Goal: Task Accomplishment & Management: Manage account settings

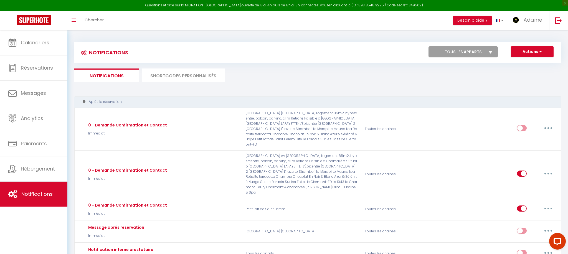
drag, startPoint x: 177, startPoint y: 77, endPoint x: 181, endPoint y: 78, distance: 4.5
click at [177, 77] on li "SHORTCODES PERSONNALISÉS" at bounding box center [183, 76] width 83 height 14
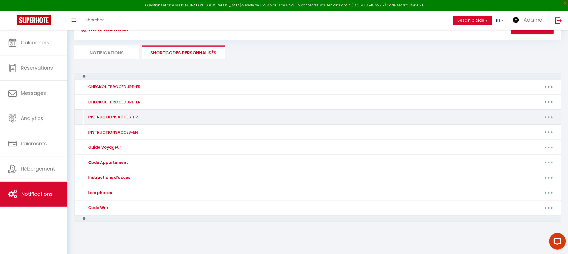
scroll to position [27, 0]
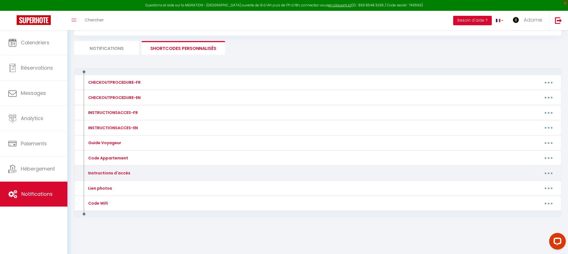
click at [551, 173] on button "button" at bounding box center [549, 173] width 16 height 9
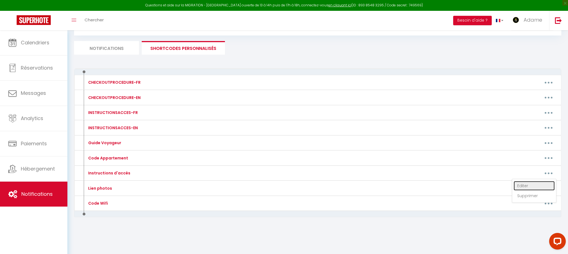
click at [519, 184] on link "Editer" at bounding box center [534, 185] width 41 height 9
type input "Instructions d'accès"
type textarea "Voici les instructions d'accès"
type textarea "📍 Accès aux appartements : • L’entrée se trouve derrière le bâtiment. Laissez l…"
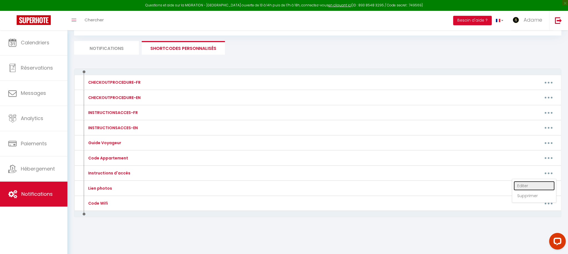
type textarea "📍 Accès aux appartements : • L’entrée se trouve derrière le bâtiment. Laissez l…"
type textarea "📍 Accès aux appartements : • L’entrée se trouve derrière le bâtiment. En laissa…"
type textarea "📍 Accès aux appartements : • L’entrée se trouve derrière le bâtiment. Laissez l…"
type textarea "📍 Adresse : [STREET_ADDRESS][PERSON_NAME] 🔑 Clés : Elles se trouvent dans la su…"
type textarea "📍 Adresse : [STREET_ADDRESS] 🚪 Devant le portail vert, saisissez le code 2026. …"
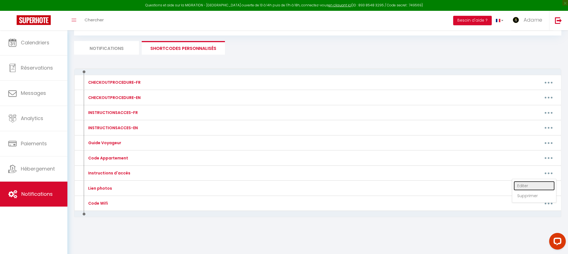
type textarea "📍 Adresse : [STREET_ADDRESS] 🚪 Devant le portail vert, saisissez le code 2026. …"
type textarea "📍 Adresse : [STREET_ADDRESS]) 🚪 Accès au bâtiment : • Une fois devant le bâtime…"
type textarea "📍 Adresse : [STREET_ADDRESS] 🔑 Code de la boîte à clé : 1968 Il s’agit de la po…"
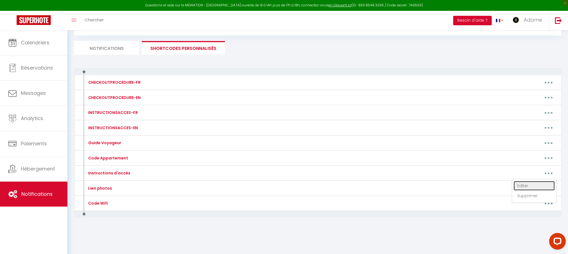
type textarea "📍 Adresse : [STREET_ADDRESS] 🚗 Stationnement : Vous pouvez vous garer juste dev…"
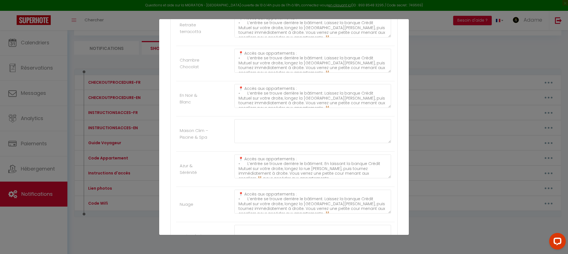
scroll to position [127, 0]
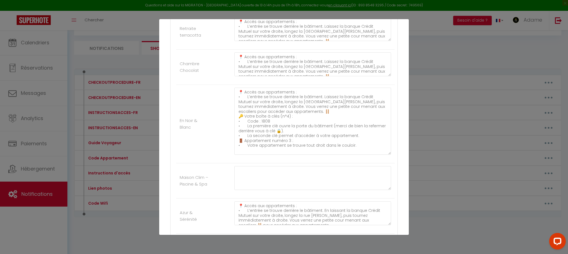
drag, startPoint x: 390, startPoint y: 111, endPoint x: 392, endPoint y: 154, distance: 43.3
click at [392, 154] on div "📍 Accès aux appartements : • L’entrée se trouve derrière le bâtiment. Laissez l…" at bounding box center [313, 124] width 164 height 73
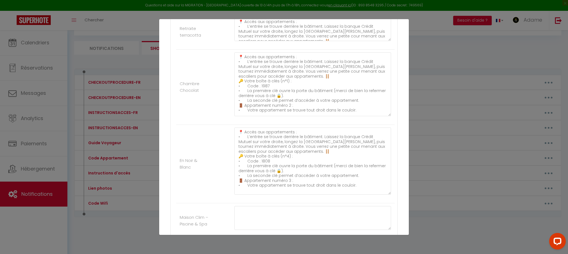
drag, startPoint x: 389, startPoint y: 75, endPoint x: 360, endPoint y: 115, distance: 50.0
click at [387, 115] on textarea "📍 Accès aux appartements : • L’entrée se trouve derrière le bâtiment. Laissez l…" at bounding box center [312, 84] width 157 height 64
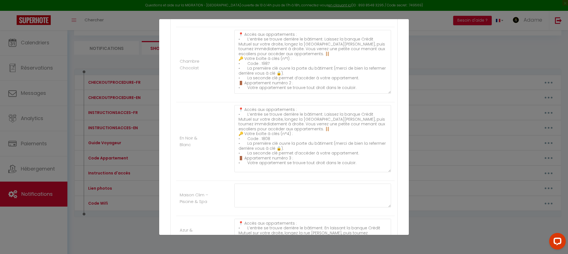
scroll to position [156, 0]
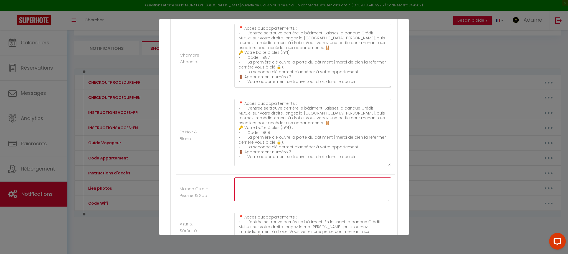
click at [330, 187] on textarea at bounding box center [312, 190] width 157 height 24
paste textarea "🔐 À votre arrivée devant le portail noir, vous trouverez une première boîte à c…"
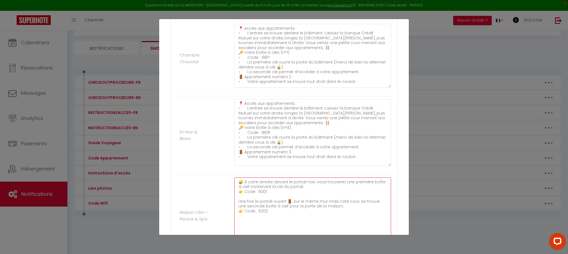
drag, startPoint x: 390, startPoint y: 201, endPoint x: 396, endPoint y: 248, distance: 46.8
click at [396, 248] on div "Mettre à jour le code court personnalisé × Nom * Instructions d'accès Contenu *…" at bounding box center [284, 127] width 250 height 254
drag, startPoint x: 239, startPoint y: 182, endPoint x: 252, endPoint y: 188, distance: 14.9
click at [239, 182] on textarea "🔐 À votre arrivée devant le portail noir, vous trouverez une première boîte à c…" at bounding box center [312, 213] width 157 height 71
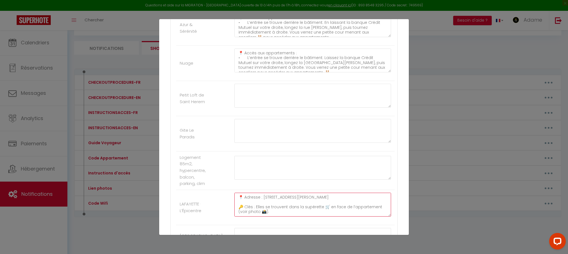
drag, startPoint x: 368, startPoint y: 197, endPoint x: 236, endPoint y: 199, distance: 131.8
click at [236, 199] on textarea "📍 Adresse : [STREET_ADDRESS][PERSON_NAME] 🔑 Clés : Elles se trouvent dans la su…" at bounding box center [312, 205] width 157 height 24
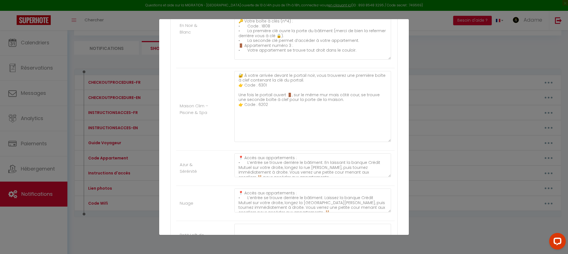
scroll to position [263, 0]
drag, startPoint x: 239, startPoint y: 73, endPoint x: 247, endPoint y: 78, distance: 8.6
click at [239, 73] on textarea "🔐 À votre arrivée devant le portail noir, vous trouverez une première boîte à c…" at bounding box center [312, 105] width 157 height 71
paste textarea "📍 Adresse : [STREET_ADDRESS][PERSON_NAME]"
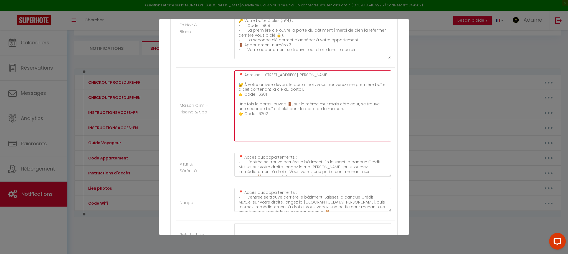
drag, startPoint x: 360, startPoint y: 77, endPoint x: 265, endPoint y: 77, distance: 95.4
click at [262, 75] on textarea "📍 Adresse : [STREET_ADDRESS][PERSON_NAME] 🔐 À votre arrivée devant le portail n…" at bounding box center [312, 105] width 157 height 71
paste textarea "[STREET_ADDRESS]"
click at [332, 75] on textarea "📍 Adresse : [STREET_ADDRESS] 🔐 À votre arrivée devant le portail noir, vous tro…" at bounding box center [312, 105] width 157 height 71
drag, startPoint x: 291, startPoint y: 76, endPoint x: 299, endPoint y: 122, distance: 46.8
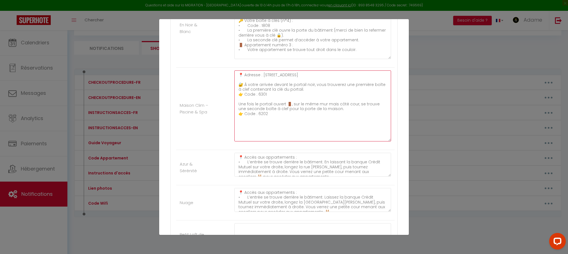
click at [291, 76] on textarea "📍 Adresse : [STREET_ADDRESS] 🔐 À votre arrivée devant le portail noir, vous tro…" at bounding box center [312, 105] width 157 height 71
click at [349, 110] on textarea "📍 Adresse : [STREET_ADDRESS] 🔐 À votre arrivée devant le portail noir, vous tro…" at bounding box center [312, 105] width 157 height 71
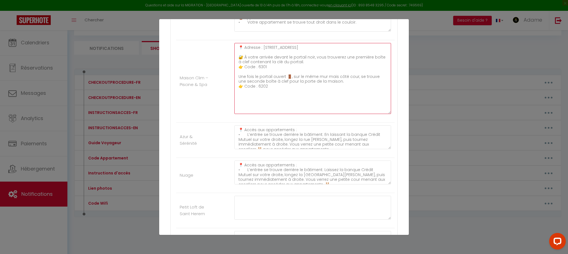
scroll to position [292, 0]
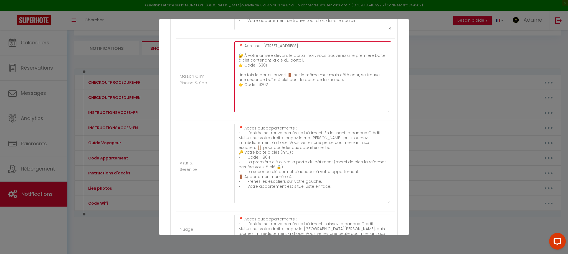
drag, startPoint x: 389, startPoint y: 146, endPoint x: 382, endPoint y: 206, distance: 60.1
click at [382, 203] on textarea "📍 Accès aux appartements : • L’entrée se trouve derrière le bâtiment. En laissa…" at bounding box center [312, 164] width 157 height 80
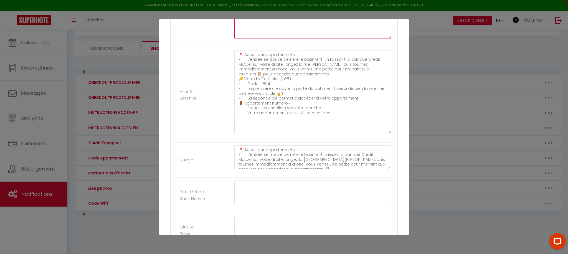
scroll to position [366, 0]
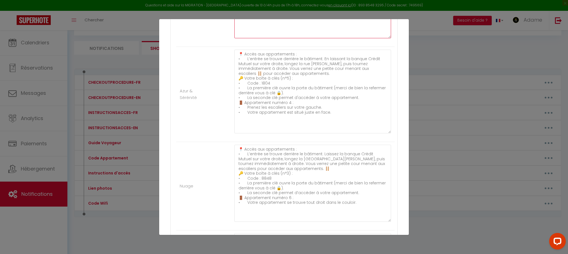
drag, startPoint x: 390, startPoint y: 168, endPoint x: 376, endPoint y: 206, distance: 40.3
click at [394, 221] on div "📍 Accès aux appartements : • L’entrée se trouve derrière le bâtiment. Laissez l…" at bounding box center [313, 186] width 164 height 83
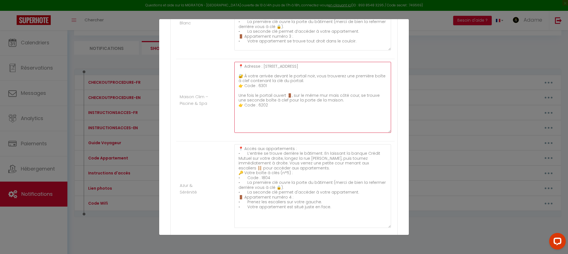
scroll to position [265, 0]
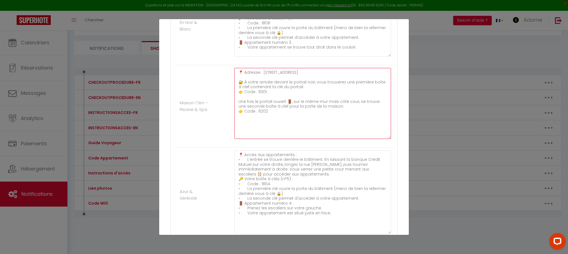
type textarea "📍 Adresse : [STREET_ADDRESS] 🔐 À votre arrivée devant le portail noir, vous tro…"
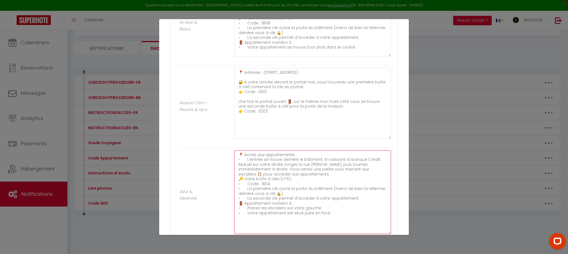
click at [260, 155] on textarea "📍 Accès aux appartements : • L’entrée se trouve derrière le bâtiment. En laissa…" at bounding box center [312, 192] width 157 height 84
drag, startPoint x: 260, startPoint y: 155, endPoint x: 275, endPoint y: 171, distance: 22.0
click at [260, 156] on textarea "📍 Accès aux appartements : • L’entrée se trouve derrière le bâtiment. En laissa…" at bounding box center [312, 192] width 157 height 84
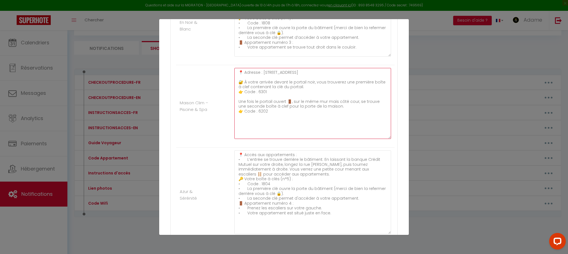
click at [348, 123] on textarea "📍 Adresse : [STREET_ADDRESS] 🔐 À votre arrivée devant le portail noir, vous tro…" at bounding box center [312, 103] width 157 height 71
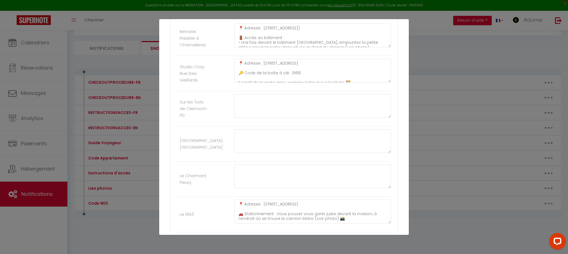
scroll to position [974, 0]
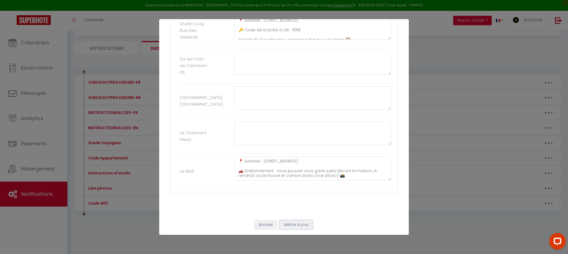
click at [301, 229] on button "Mettre à jour" at bounding box center [296, 224] width 33 height 9
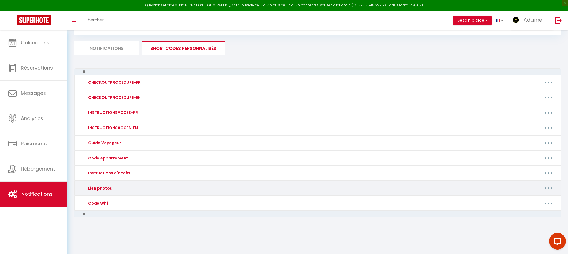
click at [547, 187] on button "button" at bounding box center [549, 188] width 16 height 9
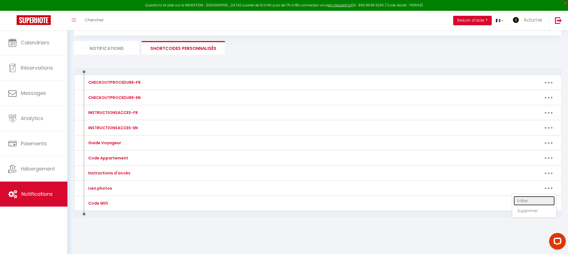
click at [530, 199] on link "Editer" at bounding box center [534, 200] width 41 height 9
type input "Lien photos"
type textarea "Voici le lien pour les photos"
type textarea "[DOMAIN_NAME][URL]"
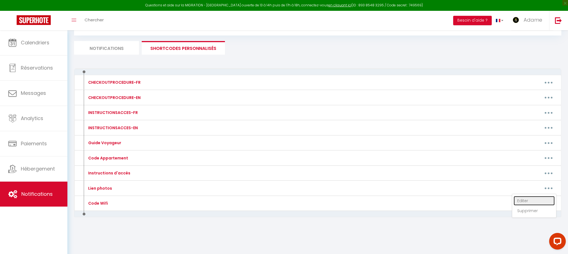
type textarea "[DOMAIN_NAME][URL]"
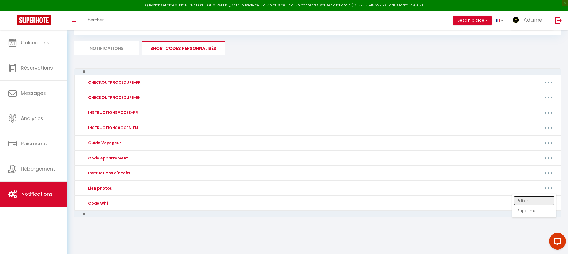
type textarea "[DOMAIN_NAME][URL]"
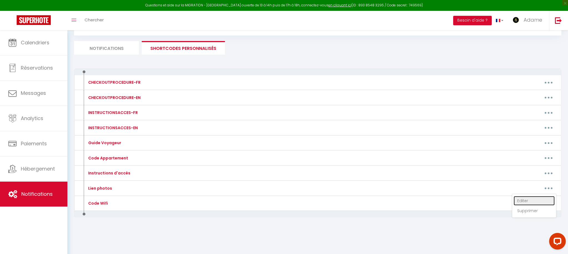
type textarea "[DOMAIN_NAME][URL]"
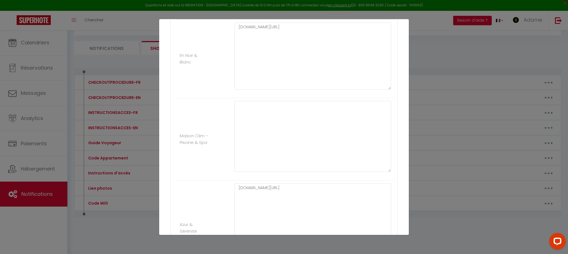
scroll to position [224, 0]
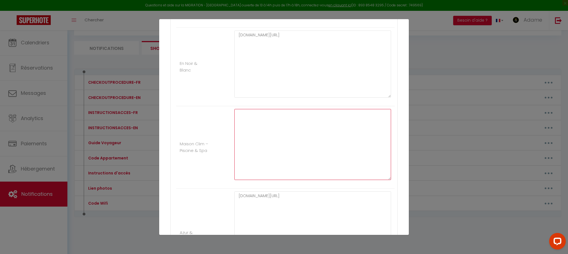
click at [277, 125] on textarea at bounding box center [312, 144] width 157 height 71
paste textarea "[URL][DOMAIN_NAME]"
drag, startPoint x: 301, startPoint y: 119, endPoint x: 273, endPoint y: 120, distance: 28.6
click at [273, 120] on textarea "[URL][DOMAIN_NAME]" at bounding box center [312, 144] width 157 height 71
drag, startPoint x: 250, startPoint y: 115, endPoint x: 234, endPoint y: 116, distance: 15.8
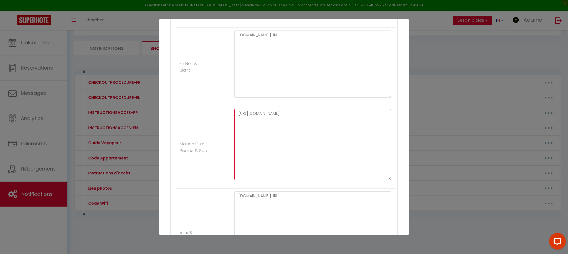
click at [234, 116] on div "[URL][DOMAIN_NAME]" at bounding box center [313, 147] width 164 height 77
click at [298, 121] on textarea "[DOMAIN_NAME][URL]" at bounding box center [312, 144] width 157 height 71
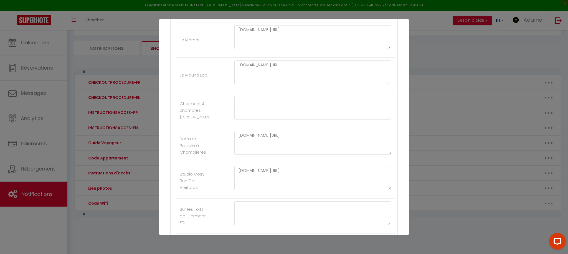
scroll to position [974, 0]
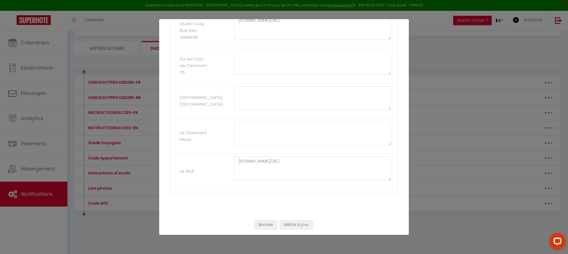
type textarea "[DOMAIN_NAME][URL]"
click at [292, 225] on button "Mettre à jour" at bounding box center [296, 224] width 33 height 9
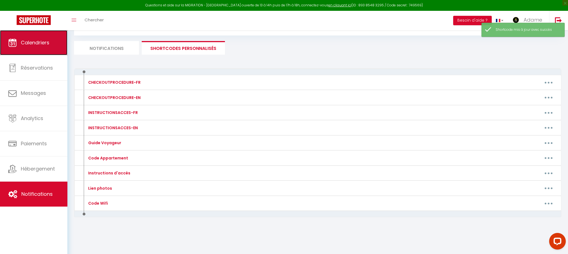
click at [41, 43] on span "Calendriers" at bounding box center [35, 42] width 29 height 7
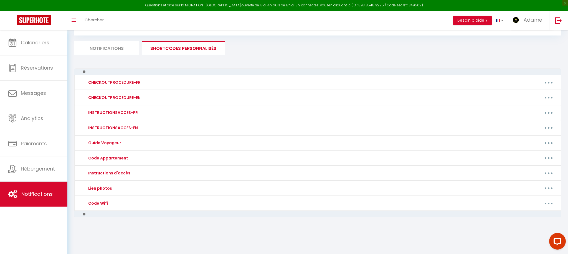
drag, startPoint x: 105, startPoint y: 45, endPoint x: 131, endPoint y: 65, distance: 32.8
click at [105, 45] on li "Notifications" at bounding box center [106, 48] width 65 height 14
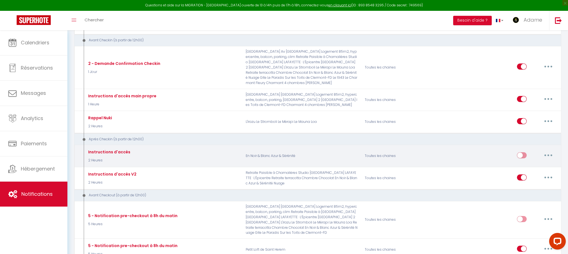
scroll to position [236, 0]
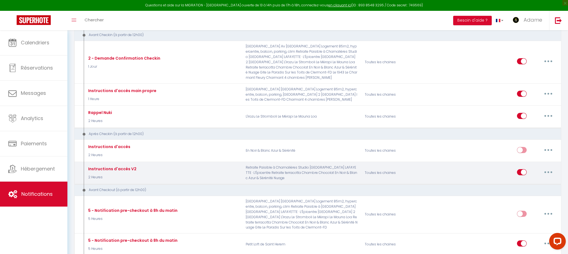
click at [551, 168] on button "button" at bounding box center [549, 172] width 16 height 9
click at [530, 200] on link "Tester" at bounding box center [533, 204] width 41 height 9
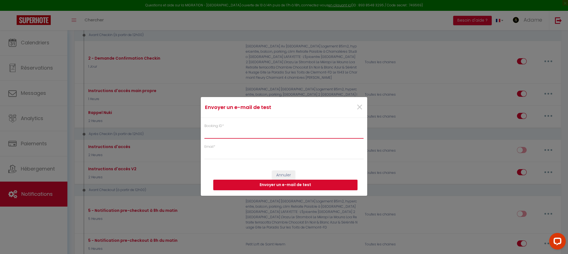
click at [244, 132] on input "Booking ID *" at bounding box center [283, 134] width 159 height 10
paste input "6391151"
type input "6391151"
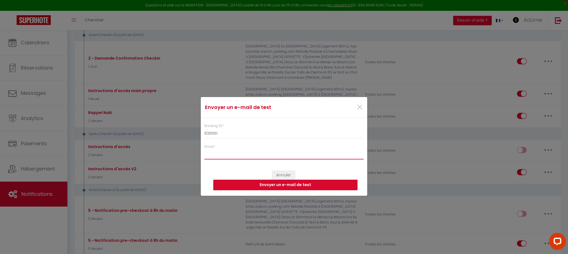
click at [226, 151] on input "Email *" at bounding box center [283, 154] width 159 height 10
type input "[EMAIL_ADDRESS][DOMAIN_NAME]"
click at [258, 183] on button "Envoyer un e-mail de test" at bounding box center [285, 185] width 144 height 11
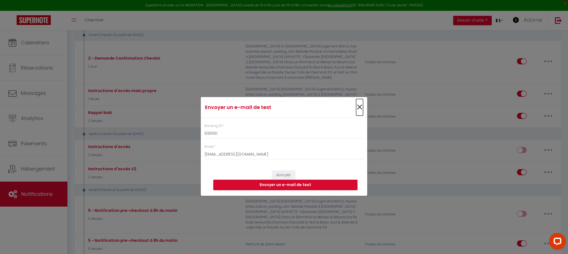
drag, startPoint x: 359, startPoint y: 109, endPoint x: 368, endPoint y: 111, distance: 9.1
click at [359, 109] on span "×" at bounding box center [359, 107] width 7 height 17
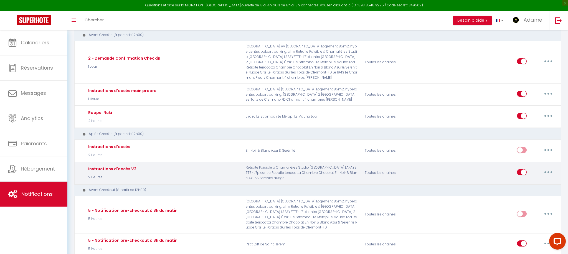
drag, startPoint x: 545, startPoint y: 161, endPoint x: 540, endPoint y: 162, distance: 5.1
click at [545, 168] on button "button" at bounding box center [549, 172] width 16 height 9
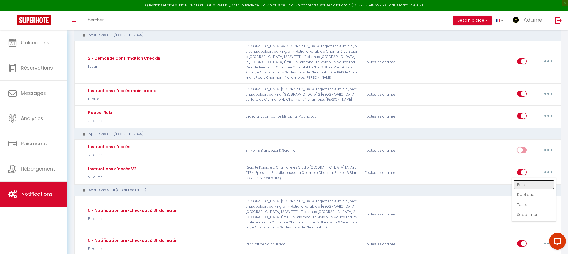
click at [549, 180] on link "Editer" at bounding box center [533, 184] width 41 height 9
type input "Instructions d'accès V2"
select select "3"
select select "2 Heures"
select select "if_booking_is_paid"
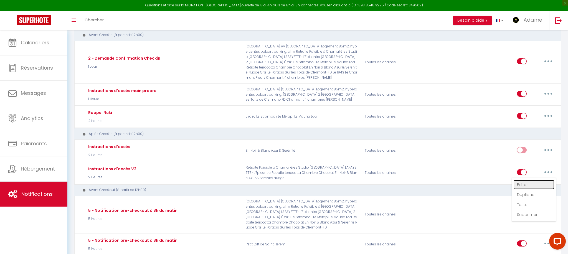
checkbox input "true"
checkbox input "false"
radio input "true"
type input "Instructions d'accès - [RENTAL:NAME]"
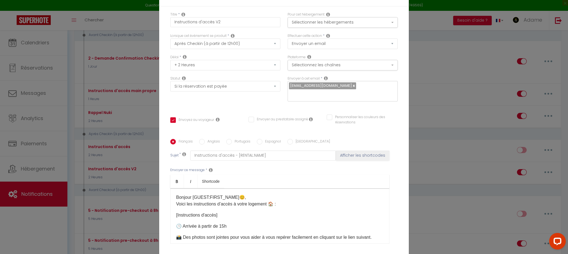
drag, startPoint x: 235, startPoint y: 197, endPoint x: 236, endPoint y: 207, distance: 10.0
click at [235, 197] on p "Bonjour [GUEST:FIRST_NAME]😊, Voici les instructions d’accès à votre logement 🏠 :" at bounding box center [279, 200] width 207 height 13
click at [224, 228] on p "🕒 Arrivée à partir de 15h​" at bounding box center [279, 226] width 207 height 7
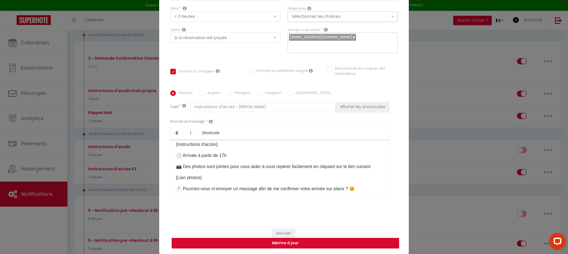
scroll to position [0, 0]
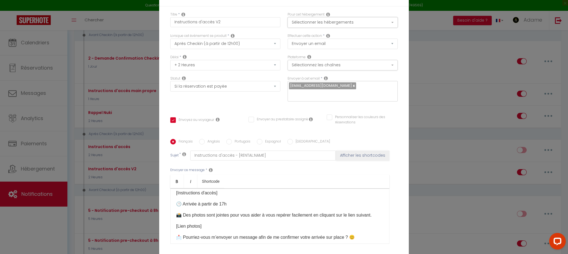
click at [341, 18] on button "Sélectionner les hébergements" at bounding box center [343, 22] width 110 height 11
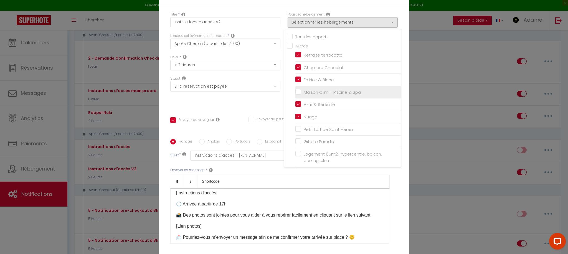
click at [303, 93] on input "Maison Clim – Piscine & Spa" at bounding box center [348, 93] width 106 height 6
checkbox input "true"
checkbox input "false"
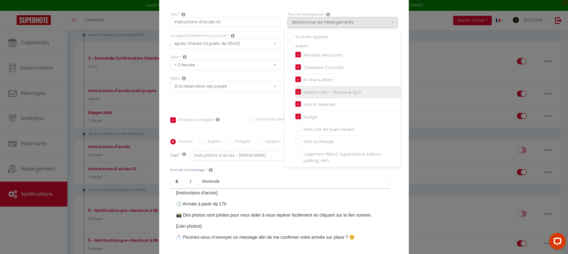
checkbox input "false"
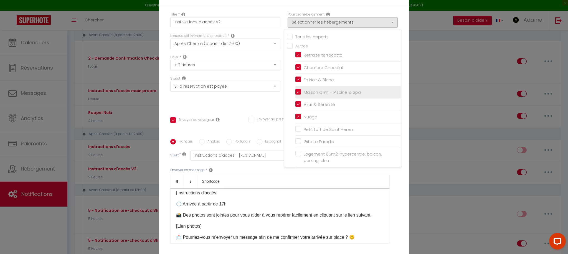
checkbox input "false"
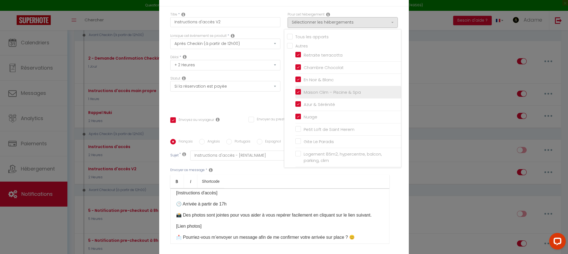
checkbox input "true"
checkbox input "false"
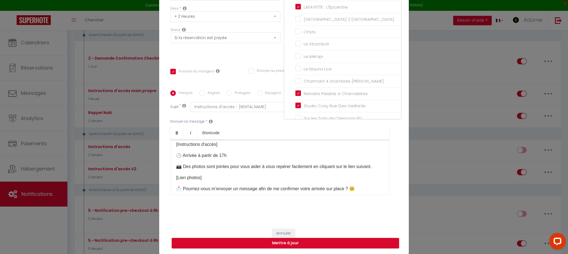
scroll to position [113, 0]
click at [274, 57] on div "Statut Aucun Si la réservation est payée Si réservation non payée Si la caution…" at bounding box center [225, 42] width 117 height 31
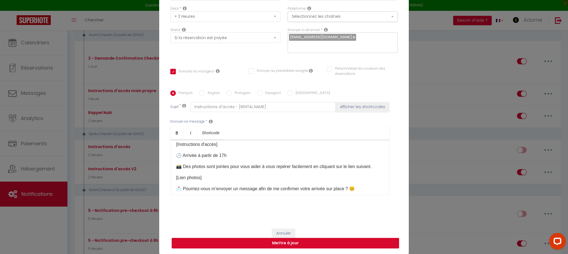
click at [298, 241] on button "Mettre à jour" at bounding box center [285, 243] width 227 height 11
checkbox input "true"
checkbox input "false"
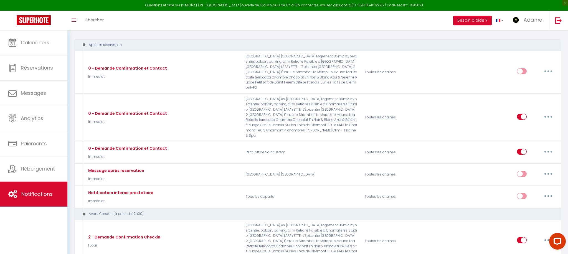
scroll to position [52, 0]
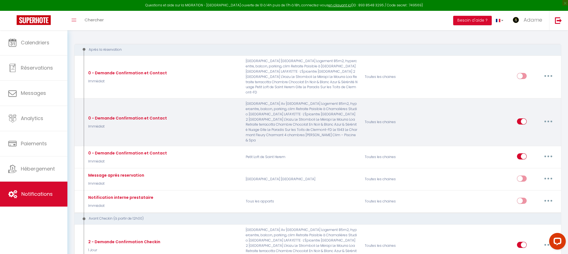
click at [545, 117] on button "button" at bounding box center [549, 121] width 16 height 9
click at [534, 129] on link "Editer" at bounding box center [533, 133] width 41 height 9
type input "0 - Demande Confirmation et Contact"
select select "Immédiat"
select select "if_booking_is_paid"
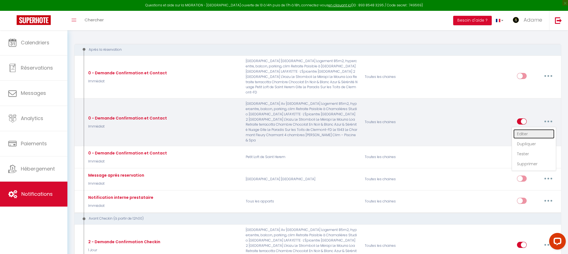
checkbox input "true"
checkbox input "false"
radio input "true"
type input "Préparez votre arrivée à [RENTAL:NAME] en 1 minute ⏳ - [GUEST:FIRST_NAME] [GUES…"
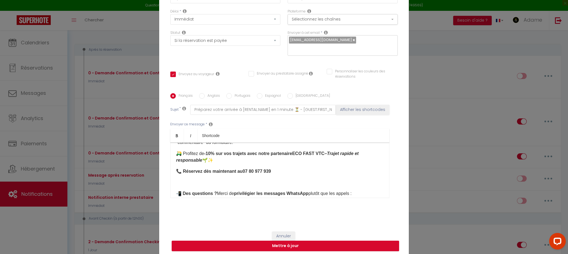
scroll to position [73, 0]
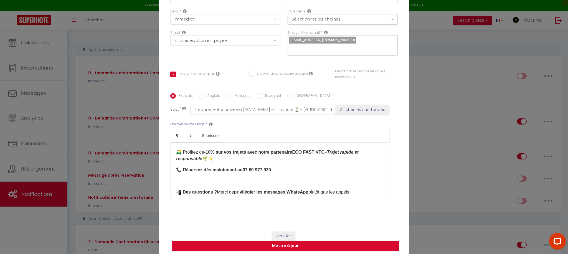
drag, startPoint x: 231, startPoint y: 170, endPoint x: 277, endPoint y: 170, distance: 45.8
click at [277, 170] on p "📞 Réservez dès maintenant au 07 80 977 939" at bounding box center [279, 170] width 207 height 7
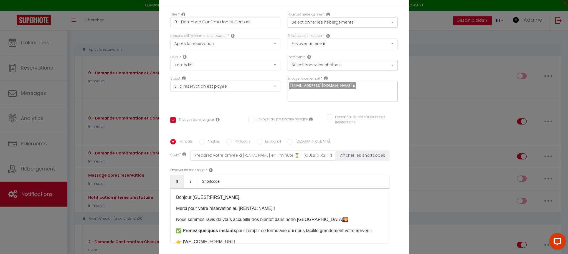
scroll to position [49, 0]
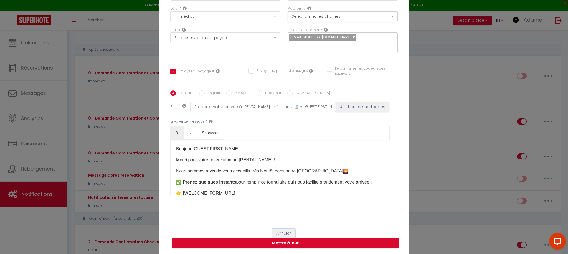
click at [282, 231] on button "Annuler" at bounding box center [283, 233] width 23 height 9
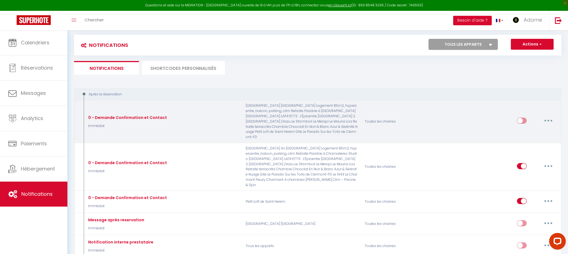
scroll to position [0, 0]
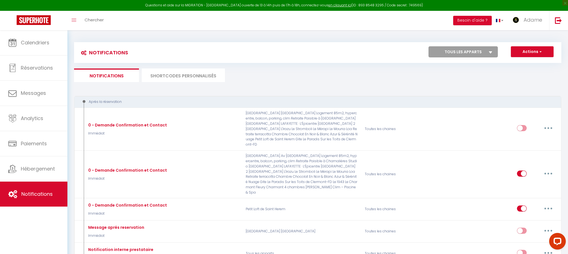
click at [186, 74] on li "SHORTCODES PERSONNALISÉS" at bounding box center [183, 76] width 83 height 14
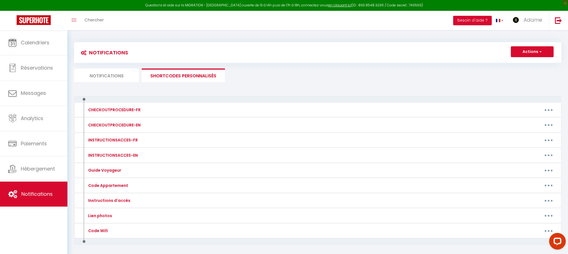
click at [111, 80] on li "Notifications" at bounding box center [106, 76] width 65 height 14
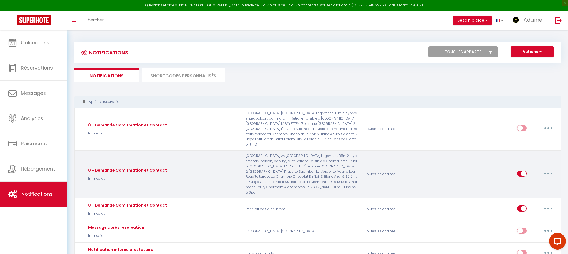
scroll to position [8, 0]
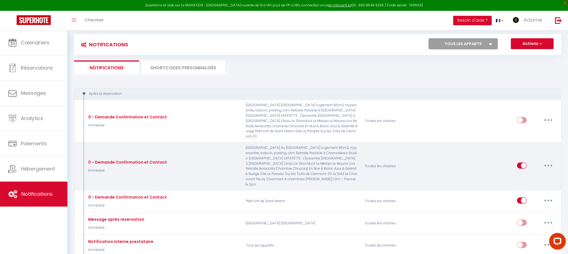
click at [549, 165] on icon "button" at bounding box center [549, 166] width 2 height 2
click at [536, 173] on link "Editer" at bounding box center [533, 177] width 41 height 9
checkbox input "false"
checkbox input "true"
checkbox input "false"
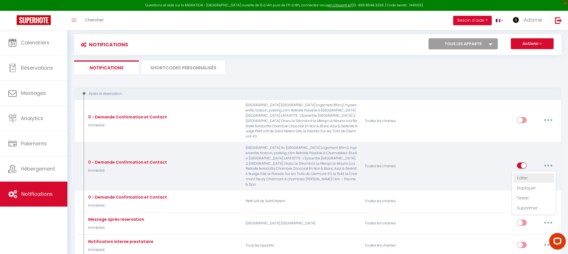
checkbox input "false"
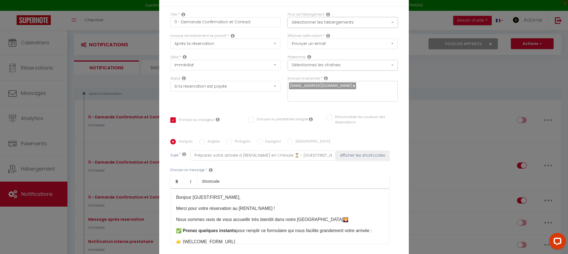
click at [353, 23] on button "Sélectionner les hébergements" at bounding box center [343, 22] width 110 height 11
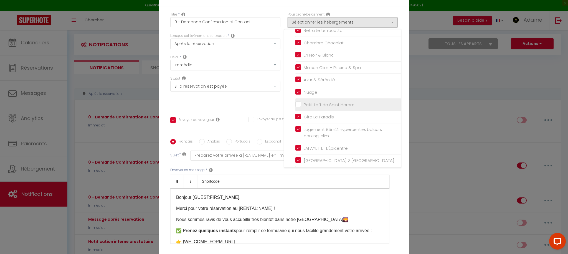
scroll to position [22, 0]
click at [259, 104] on div "Statut Aucun Si la réservation est payée Si réservation non payée Si la caution…" at bounding box center [225, 91] width 117 height 31
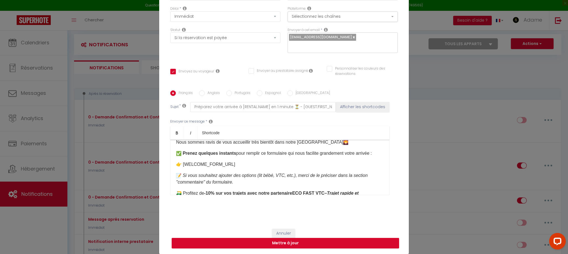
scroll to position [30, 0]
drag, startPoint x: 186, startPoint y: 164, endPoint x: 247, endPoint y: 163, distance: 61.9
click at [247, 163] on p "👉 [WELCOME_FORM_URL]" at bounding box center [279, 163] width 207 height 7
click at [248, 163] on p "👉 [WELCOME_FORM_URL]" at bounding box center [279, 163] width 207 height 7
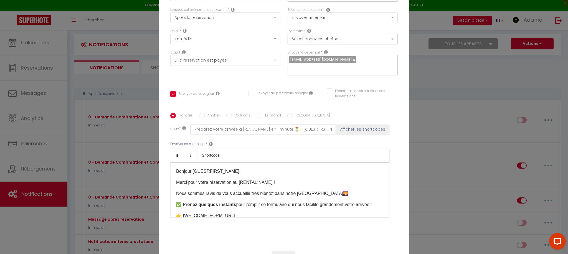
scroll to position [49, 0]
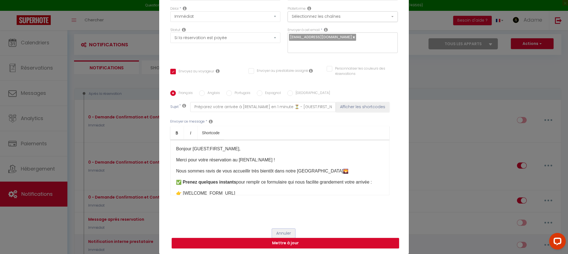
click at [289, 233] on button "Annuler" at bounding box center [283, 233] width 23 height 9
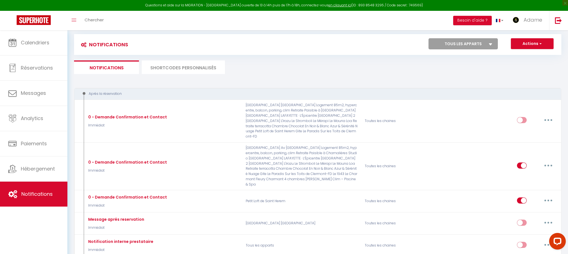
click at [190, 70] on li "SHORTCODES PERSONNALISÉS" at bounding box center [183, 67] width 83 height 14
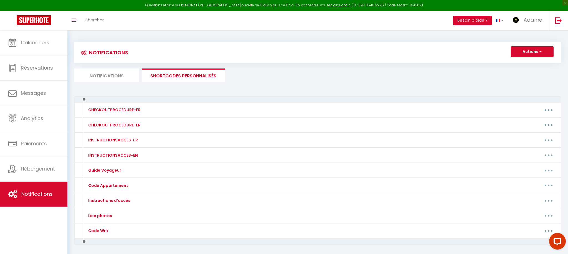
scroll to position [30, 0]
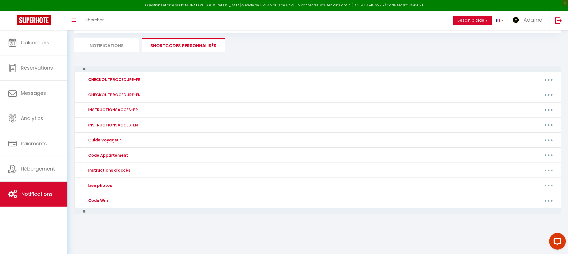
click at [113, 41] on li "Notifications" at bounding box center [106, 45] width 65 height 14
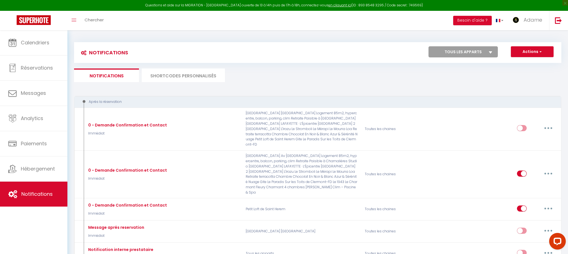
click at [475, 52] on select "Tous les apparts Retraite terracotta Chambre Chocolat En Noir & Blanc Maison Cl…" at bounding box center [463, 51] width 69 height 11
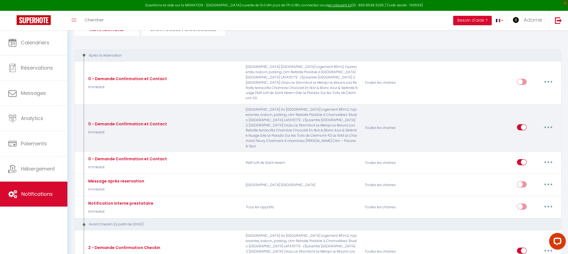
scroll to position [51, 0]
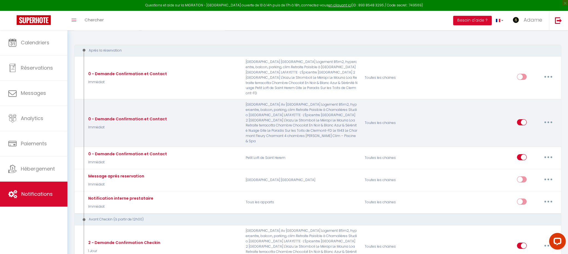
click at [549, 118] on button "button" at bounding box center [549, 122] width 16 height 9
drag, startPoint x: 547, startPoint y: 115, endPoint x: 541, endPoint y: 118, distance: 6.3
click at [547, 118] on button "button" at bounding box center [549, 122] width 16 height 9
click at [531, 130] on link "Editer" at bounding box center [533, 134] width 41 height 9
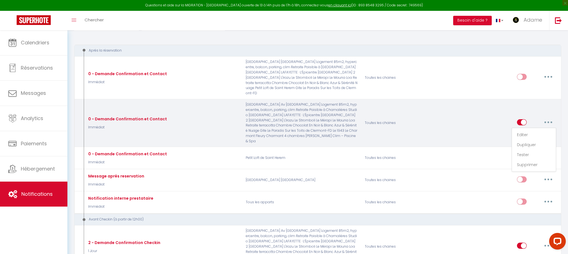
checkbox input "true"
checkbox input "false"
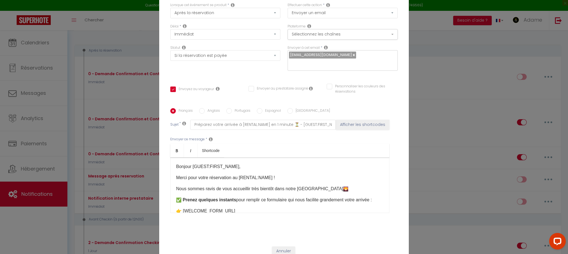
scroll to position [49, 0]
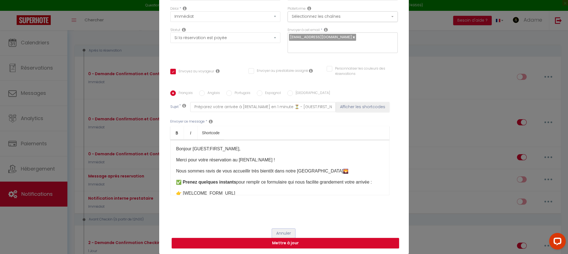
click at [285, 232] on button "Annuler" at bounding box center [283, 233] width 23 height 9
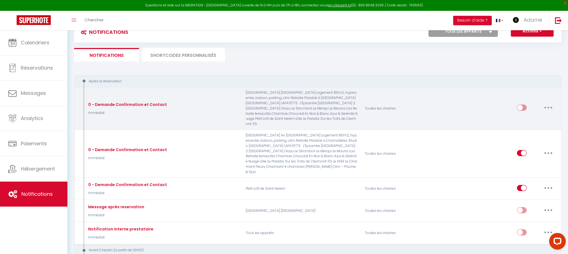
scroll to position [0, 0]
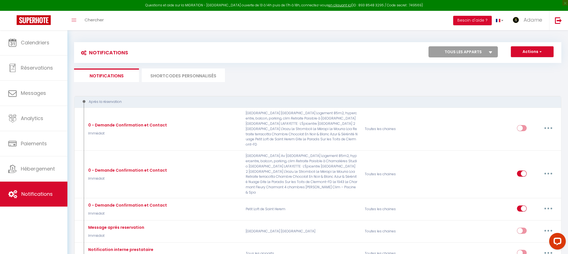
click at [176, 75] on li "SHORTCODES PERSONNALISÉS" at bounding box center [183, 76] width 83 height 14
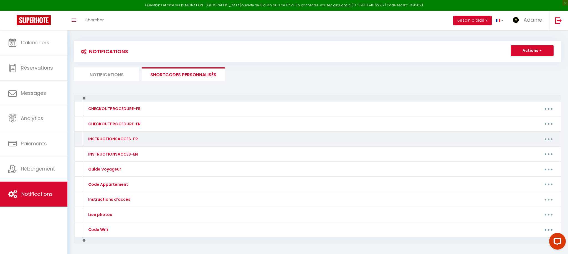
click at [547, 139] on button "button" at bounding box center [549, 139] width 16 height 9
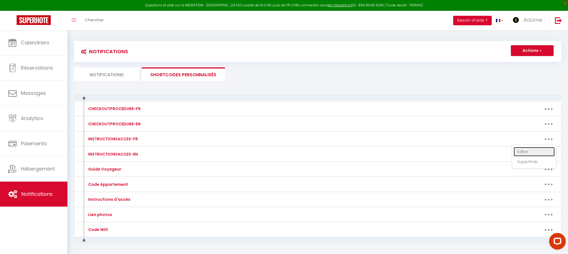
click at [531, 152] on link "Editer" at bounding box center [534, 151] width 41 height 9
type input "INSTRUCTIONSACCES-FR"
type textarea "Il ne vous reste plus qu’à venir avec vos valises, en effet tout est fourni dan…"
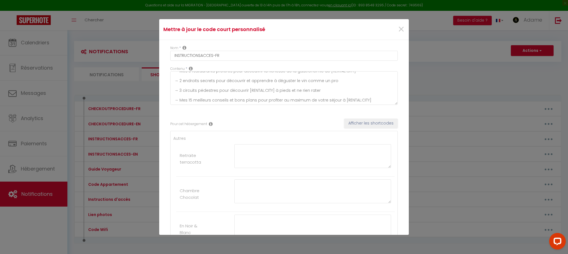
scroll to position [0, 0]
click at [398, 31] on span "×" at bounding box center [401, 29] width 7 height 17
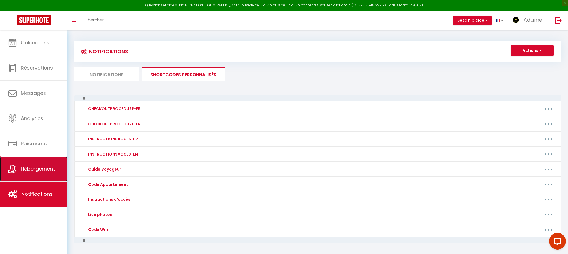
click at [38, 173] on link "Hébergement" at bounding box center [33, 168] width 67 height 25
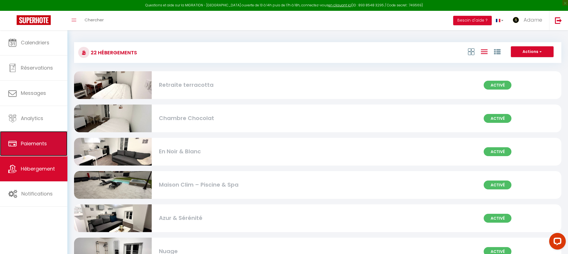
click at [44, 148] on link "Paiements" at bounding box center [33, 143] width 67 height 25
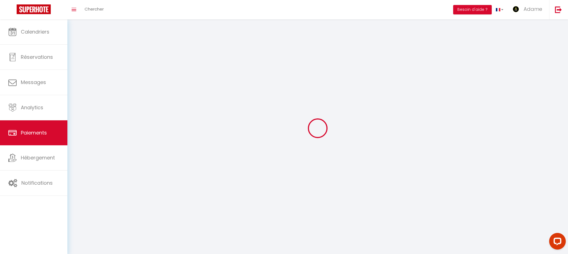
select select "2"
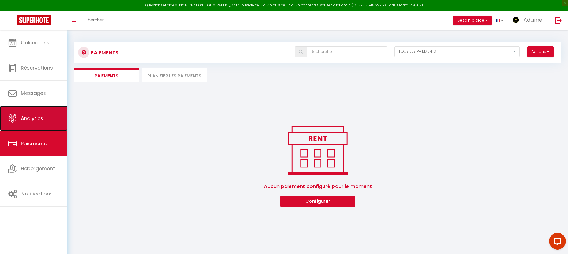
click at [44, 122] on link "Analytics" at bounding box center [33, 118] width 67 height 25
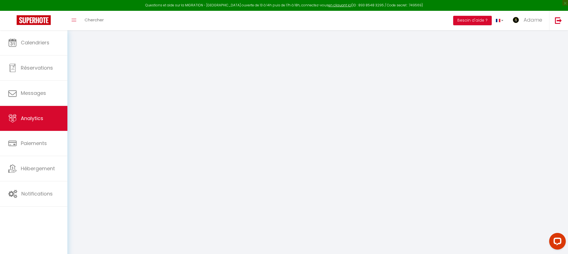
select select "2025"
select select "8"
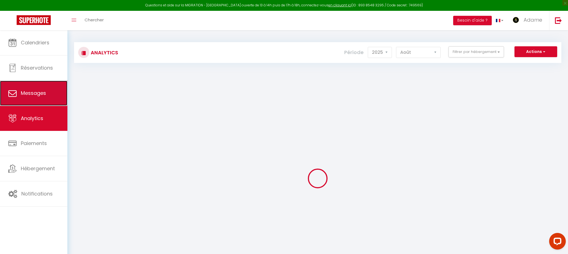
click at [40, 94] on span "Messages" at bounding box center [33, 93] width 25 height 7
select select "message"
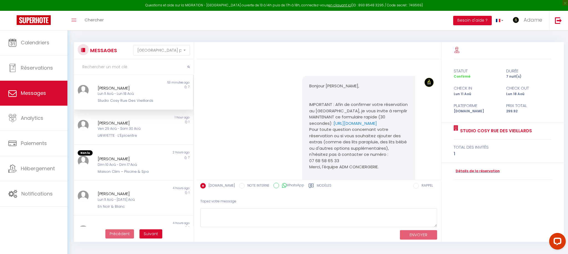
scroll to position [895, 0]
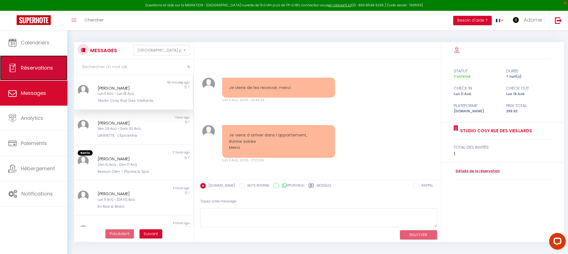
click at [42, 74] on link "Réservations" at bounding box center [33, 67] width 67 height 25
select select "not_cancelled"
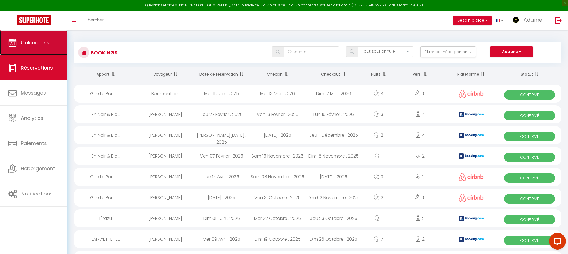
click at [42, 48] on link "Calendriers" at bounding box center [33, 42] width 67 height 25
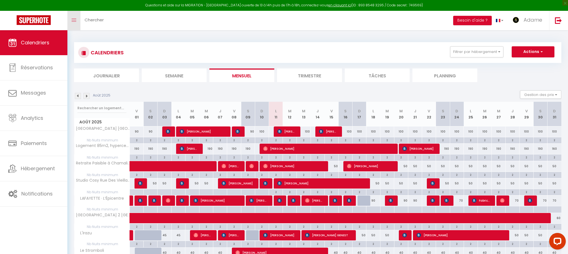
click at [72, 19] on icon "Toggle menubar" at bounding box center [74, 20] width 5 height 3
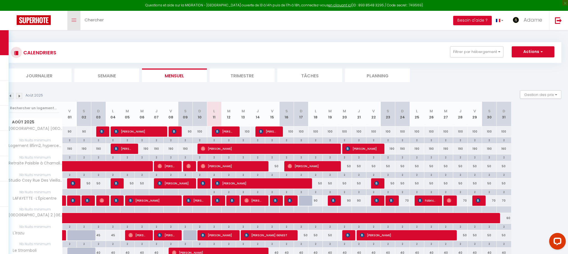
click at [72, 19] on icon "Toggle menubar" at bounding box center [74, 20] width 5 height 3
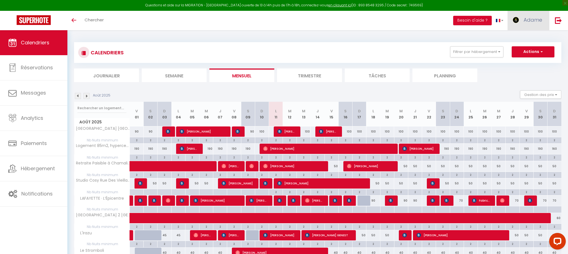
click at [530, 25] on link "Adame" at bounding box center [529, 20] width 42 height 19
click at [523, 38] on link "Paramètres" at bounding box center [526, 38] width 41 height 9
select select "fr"
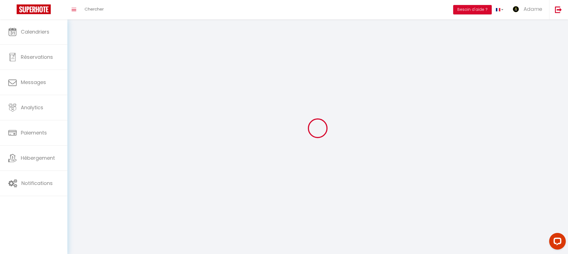
type input "Adame"
type input "Ahmiedi"
type input "0768586533"
type input "[STREET_ADDRESS]"
type input "63000"
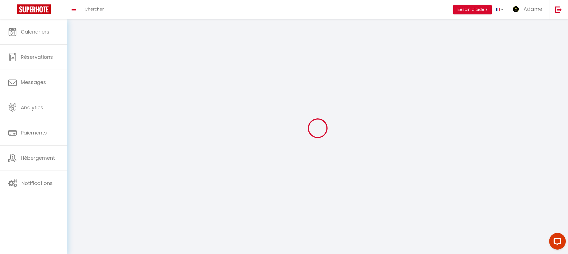
type input "[GEOGRAPHIC_DATA]"
type input "GwocMm4LsCmmeM5qRQNLcwY7R"
type input "Z70tdXCRB2PaJoVjGqLikVbbR"
type input "[URL][DOMAIN_NAME]"
select select "28"
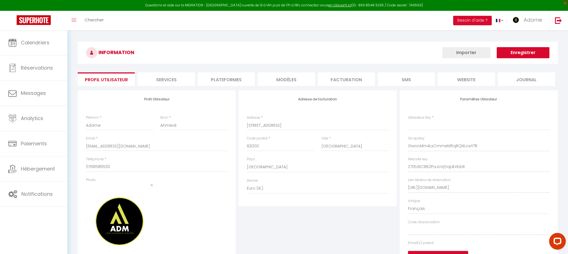
type input "GwocMm4LsCmmeM5qRQNLcwY7R"
type input "Z70tdXCRB2PaJoVjGqLikVbbR"
type input "[URL][DOMAIN_NAME]"
select select "fr"
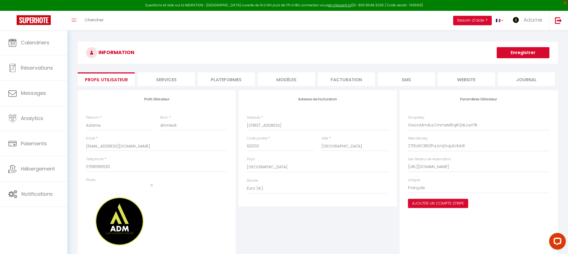
click at [179, 85] on li "Services" at bounding box center [166, 79] width 57 height 14
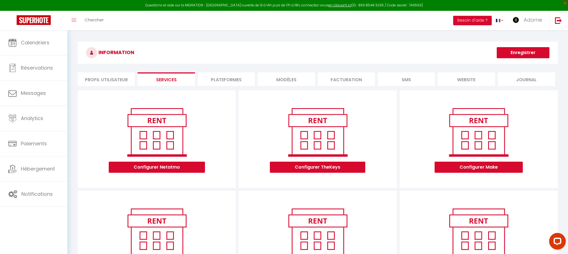
click at [216, 79] on li "Plateformes" at bounding box center [226, 79] width 57 height 14
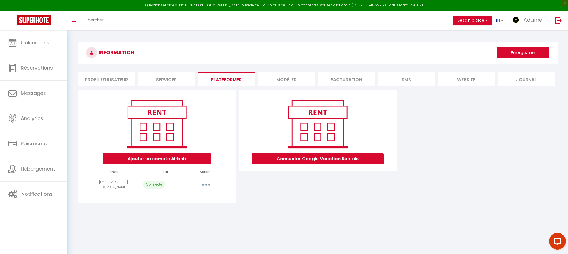
click at [292, 77] on li "MODÈLES" at bounding box center [286, 79] width 57 height 14
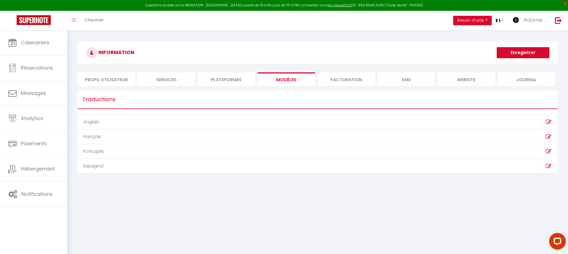
click at [348, 81] on li "Facturation" at bounding box center [346, 79] width 57 height 14
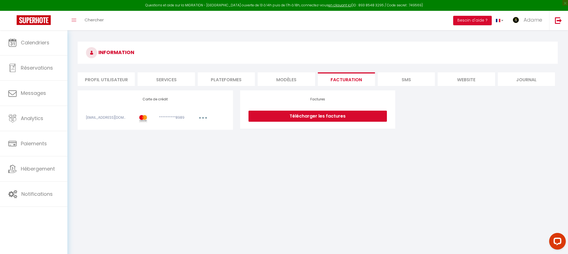
click at [414, 82] on li "SMS" at bounding box center [406, 79] width 57 height 14
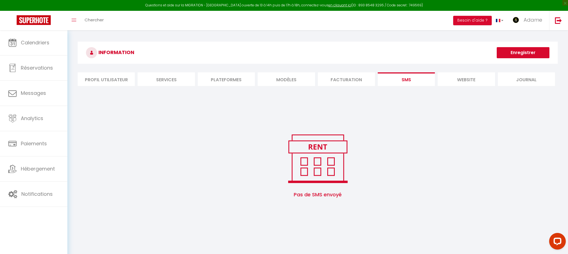
click at [464, 81] on li "website" at bounding box center [466, 79] width 57 height 14
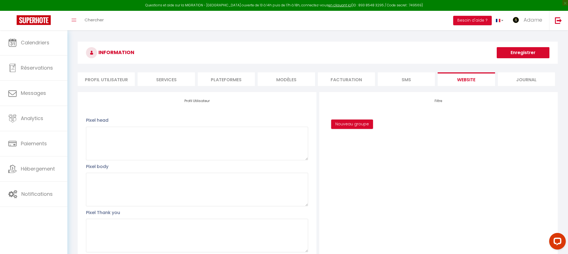
click at [531, 82] on li "Journal" at bounding box center [526, 79] width 57 height 14
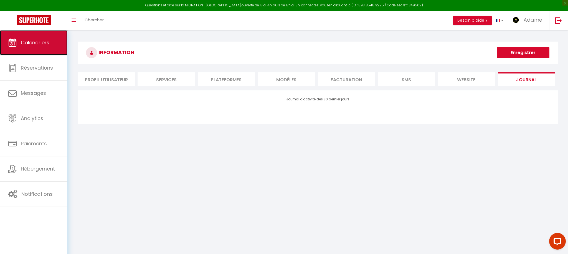
click at [33, 38] on link "Calendriers" at bounding box center [33, 42] width 67 height 25
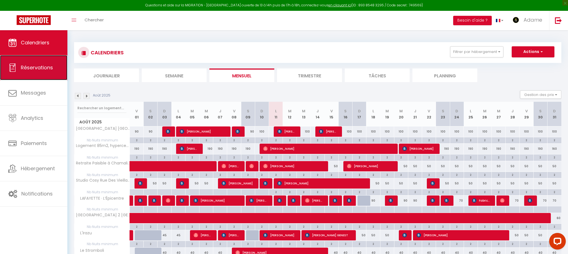
click at [34, 67] on span "Réservations" at bounding box center [37, 67] width 32 height 7
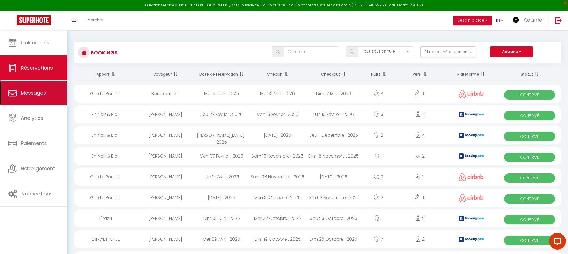
click at [41, 101] on link "Messages" at bounding box center [33, 92] width 67 height 25
select select "message"
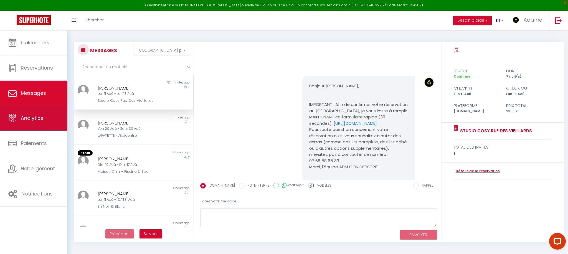
scroll to position [895, 0]
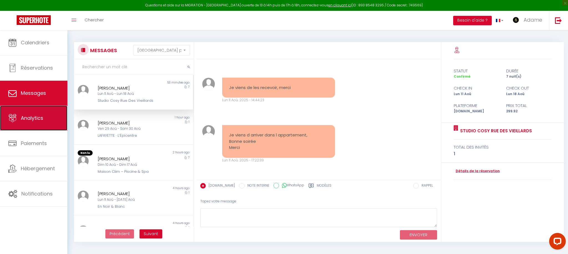
click at [40, 113] on link "Analytics" at bounding box center [33, 118] width 67 height 25
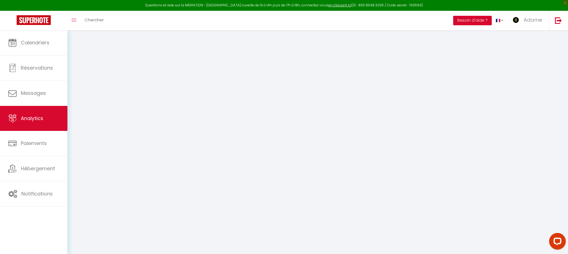
select select "2025"
select select "8"
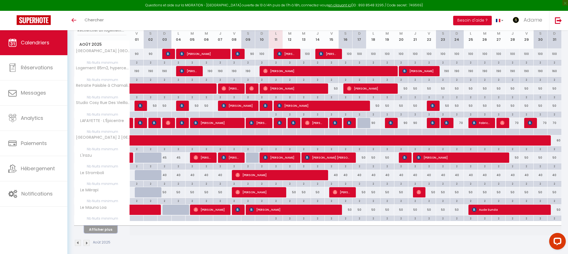
drag, startPoint x: 111, startPoint y: 227, endPoint x: 133, endPoint y: 214, distance: 25.9
click at [111, 227] on button "Afficher plus" at bounding box center [100, 229] width 33 height 7
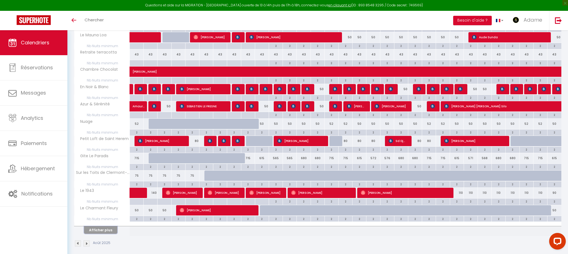
drag, startPoint x: 104, startPoint y: 230, endPoint x: 108, endPoint y: 220, distance: 11.5
click at [104, 230] on button "Afficher plus" at bounding box center [100, 229] width 33 height 7
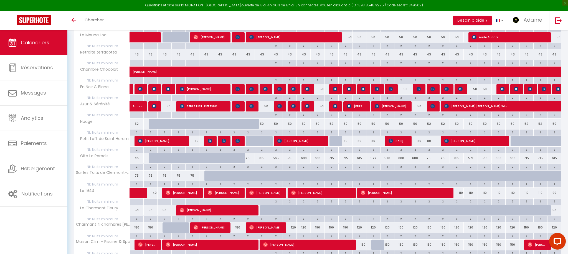
scroll to position [276, 0]
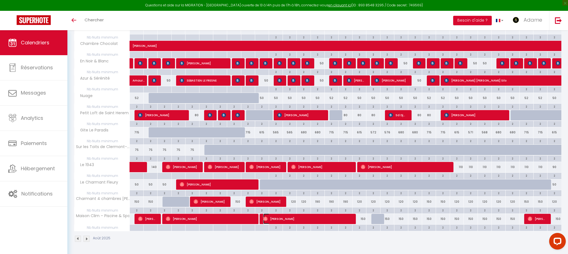
click at [279, 220] on span "[PERSON_NAME]" at bounding box center [307, 219] width 88 height 11
select select "OK"
select select "0"
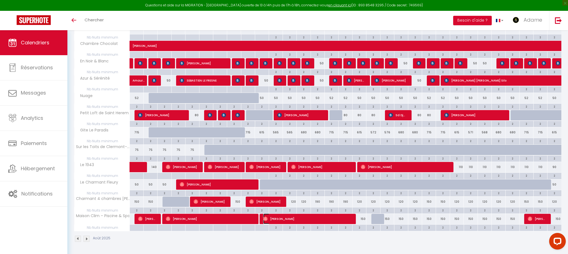
select select "1"
select select
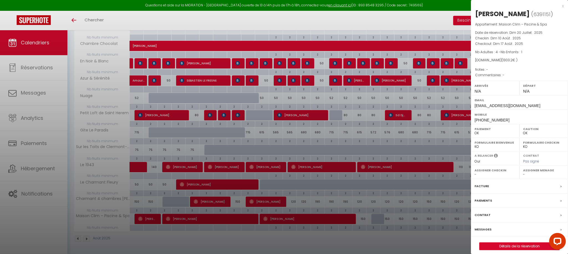
click at [533, 15] on span "6391151" at bounding box center [541, 14] width 17 height 7
copy span "6391151"
click at [566, 6] on div "x Ludovic Lesur ( 6391151 ) Appartement : Maison Clim – Piscine & Spa Date de r…" at bounding box center [519, 129] width 97 height 258
click at [564, 6] on div "x" at bounding box center [517, 6] width 93 height 7
